Goal: Use online tool/utility: Utilize a website feature to perform a specific function

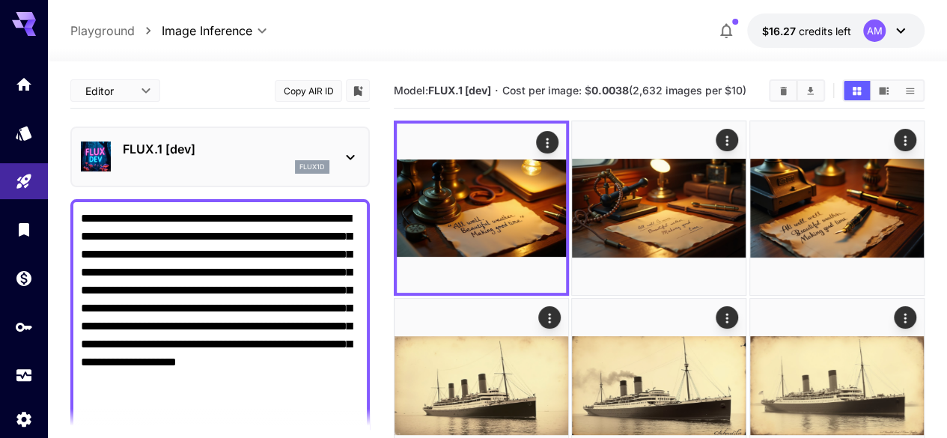
scroll to position [62, 0]
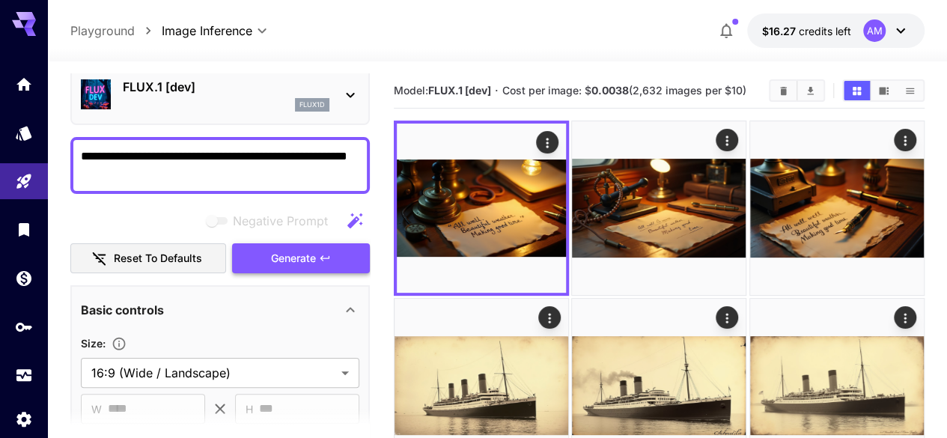
type textarea "**********"
click at [308, 256] on span "Generate" at bounding box center [293, 258] width 45 height 19
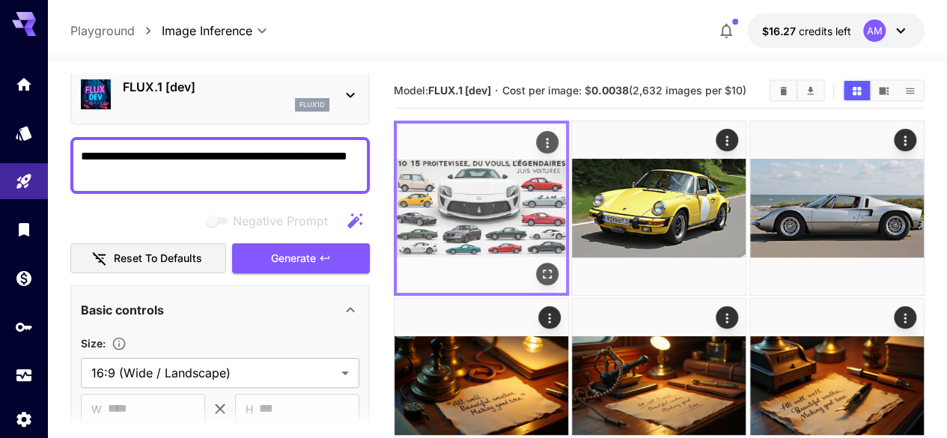
click at [484, 230] on img at bounding box center [481, 208] width 169 height 169
click at [540, 266] on icon "Open in fullscreen" at bounding box center [547, 273] width 15 height 15
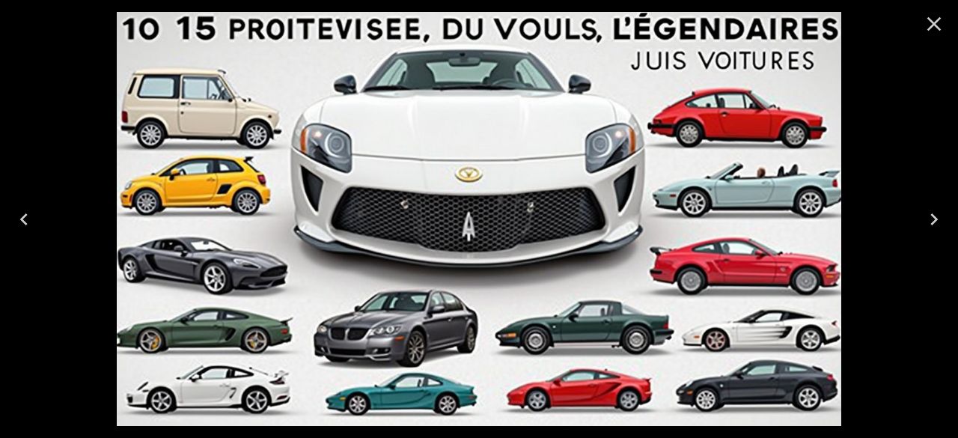
click at [930, 216] on icon "Next" at bounding box center [934, 219] width 24 height 24
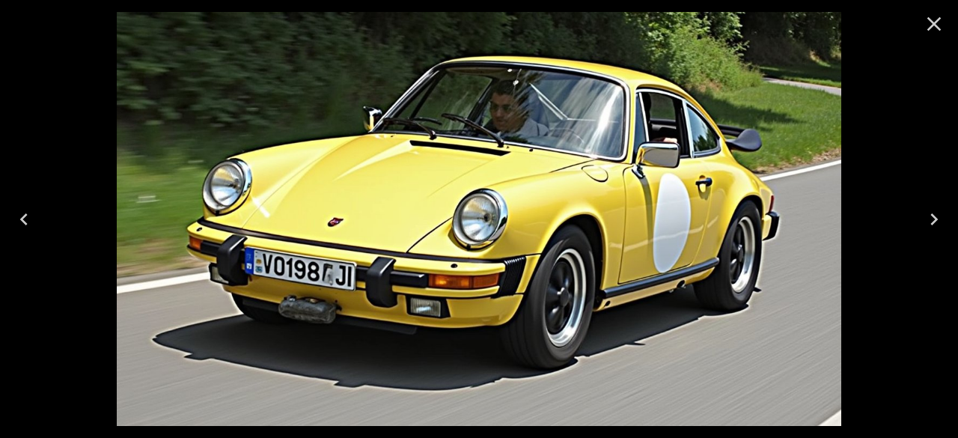
click at [930, 216] on icon "Next" at bounding box center [934, 219] width 24 height 24
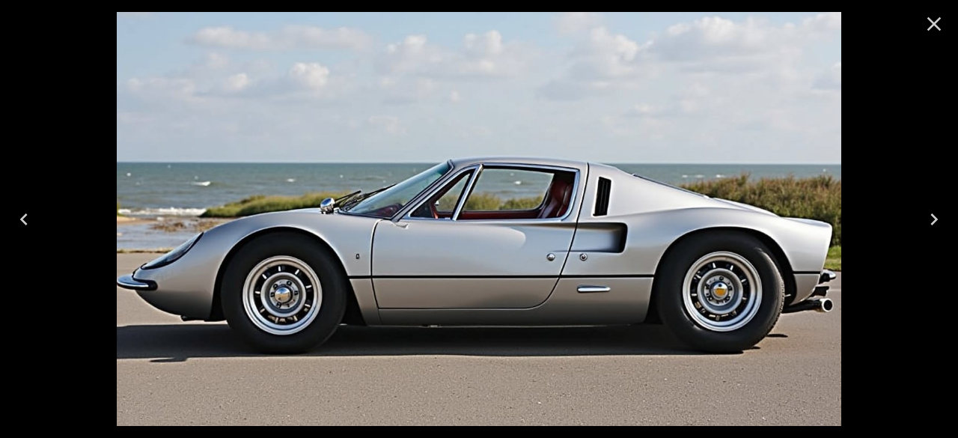
click at [15, 218] on icon "Previous" at bounding box center [24, 219] width 24 height 24
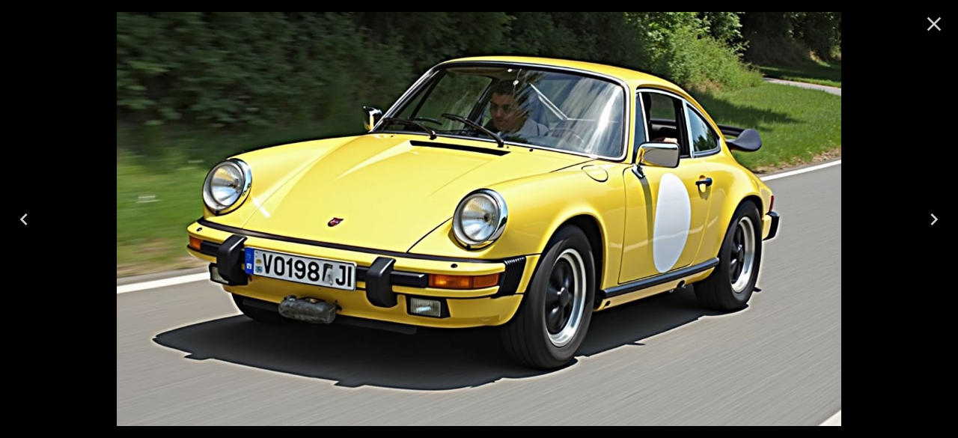
click at [946, 18] on button "Close" at bounding box center [934, 24] width 36 height 36
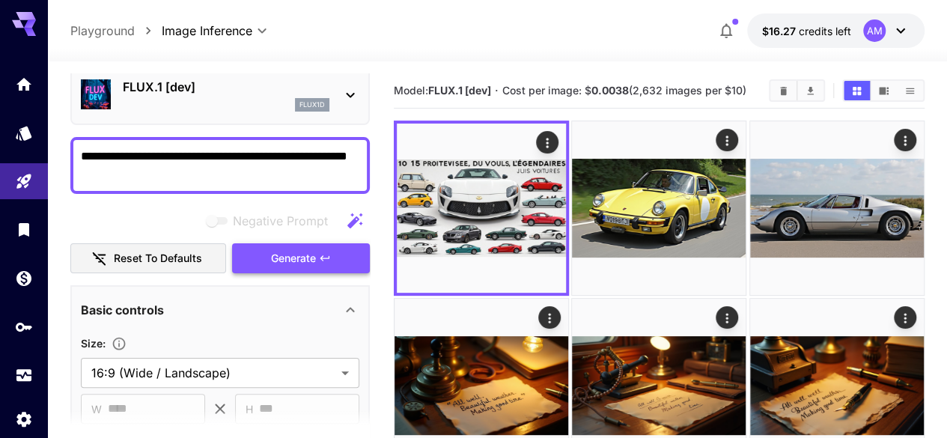
click at [299, 257] on span "Generate" at bounding box center [293, 258] width 45 height 19
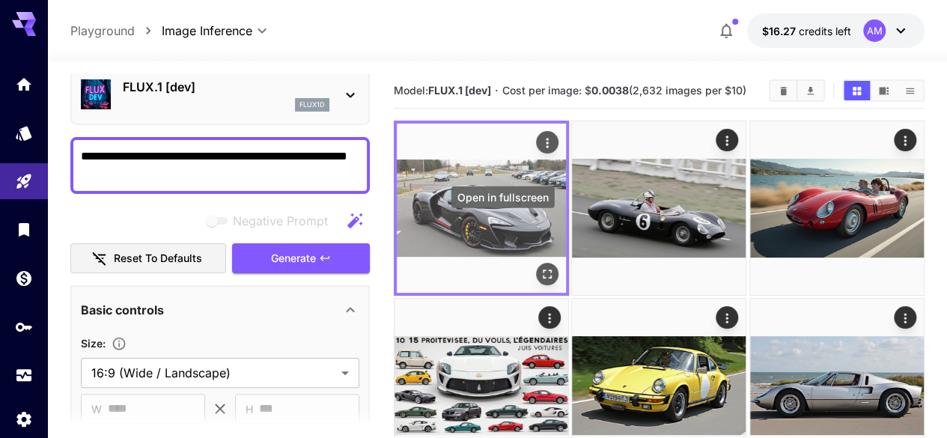
click at [540, 266] on icon "Open in fullscreen" at bounding box center [547, 273] width 15 height 15
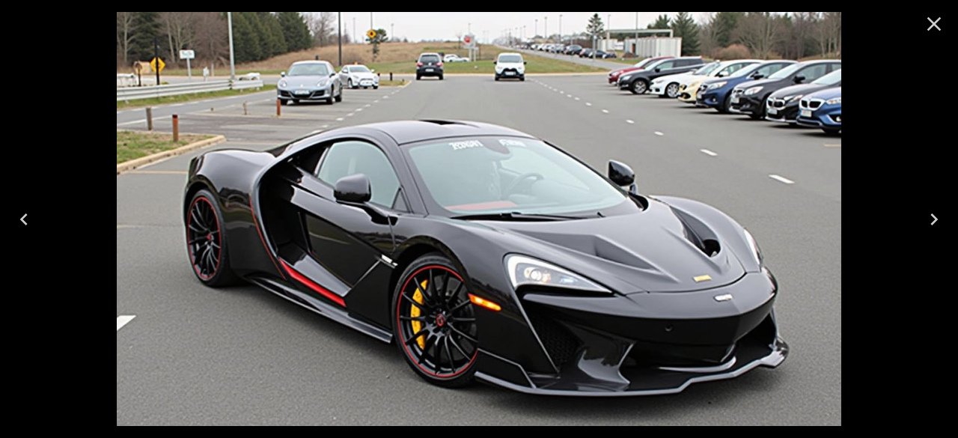
click at [936, 220] on icon "Next" at bounding box center [933, 219] width 7 height 12
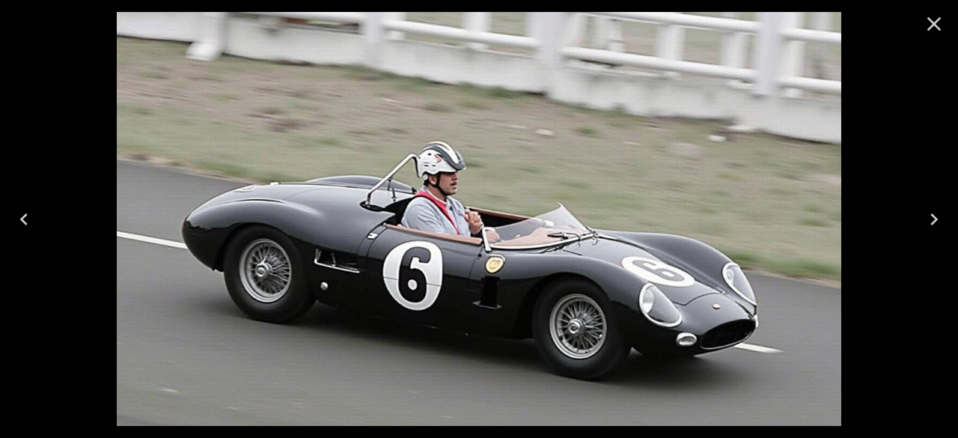
click at [936, 220] on icon "Next" at bounding box center [933, 219] width 7 height 12
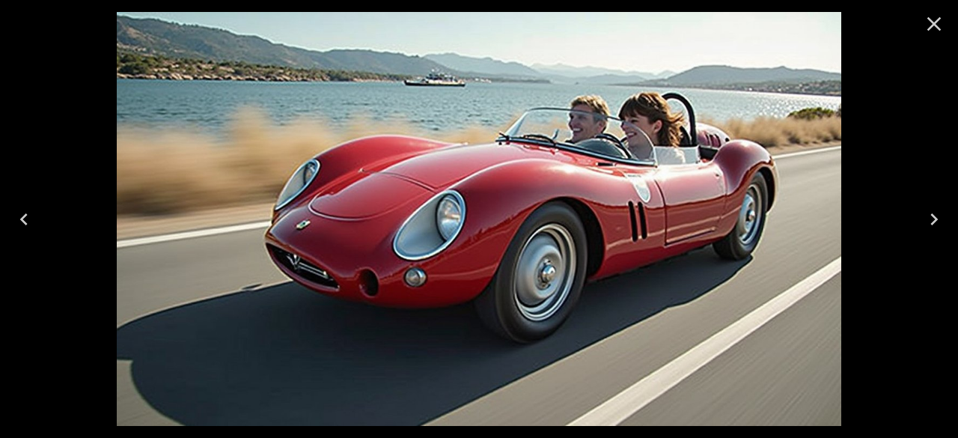
click at [18, 217] on icon "Previous" at bounding box center [24, 219] width 24 height 24
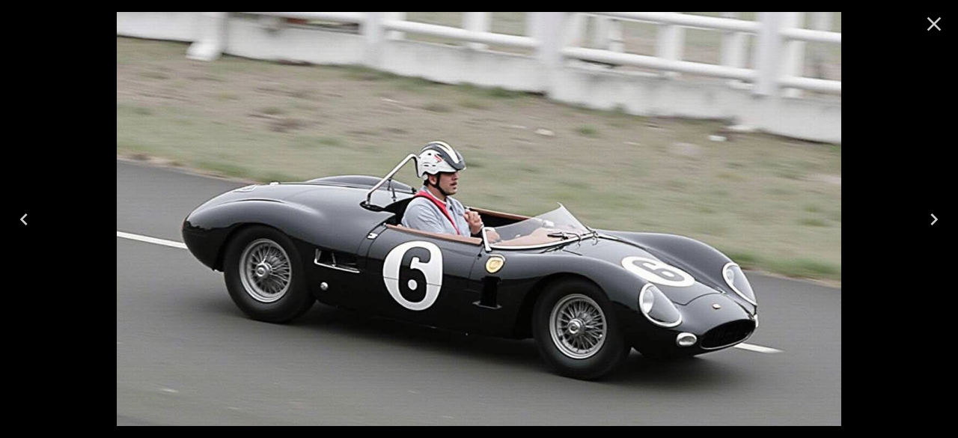
click at [22, 219] on icon "Previous" at bounding box center [23, 219] width 7 height 12
